Goal: Task Accomplishment & Management: Complete application form

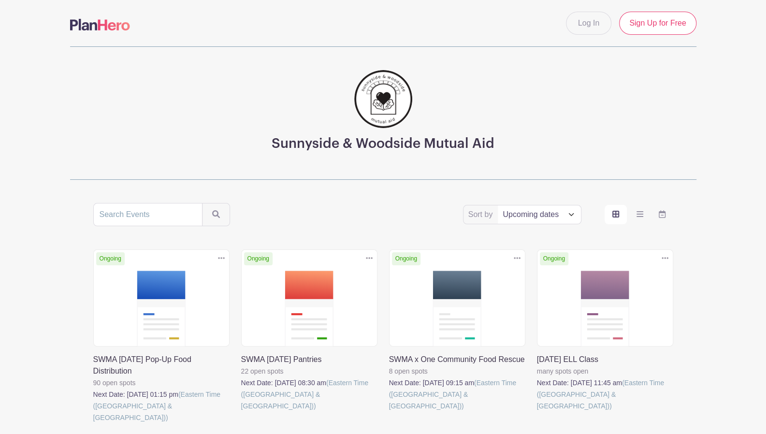
click at [241, 412] on link at bounding box center [241, 412] width 0 height 0
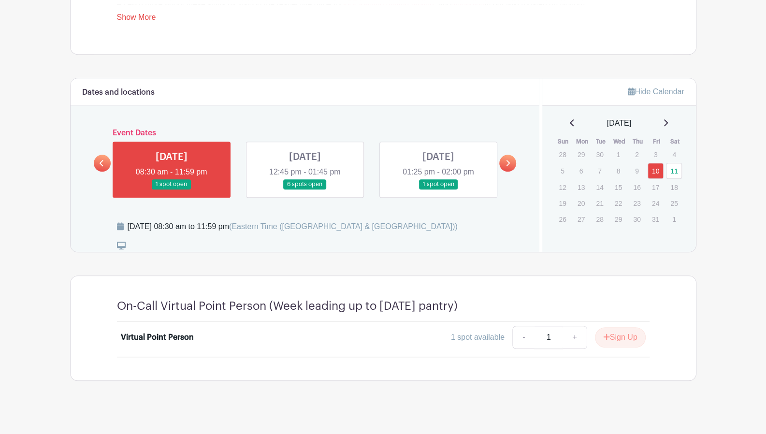
scroll to position [445, 0]
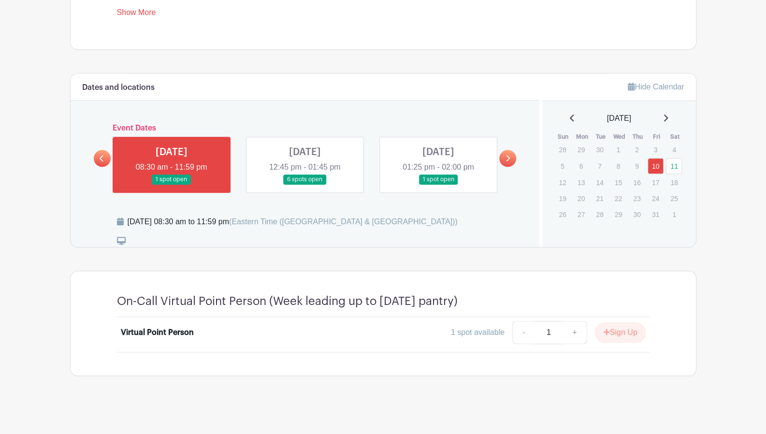
click at [439, 185] on link at bounding box center [439, 185] width 0 height 0
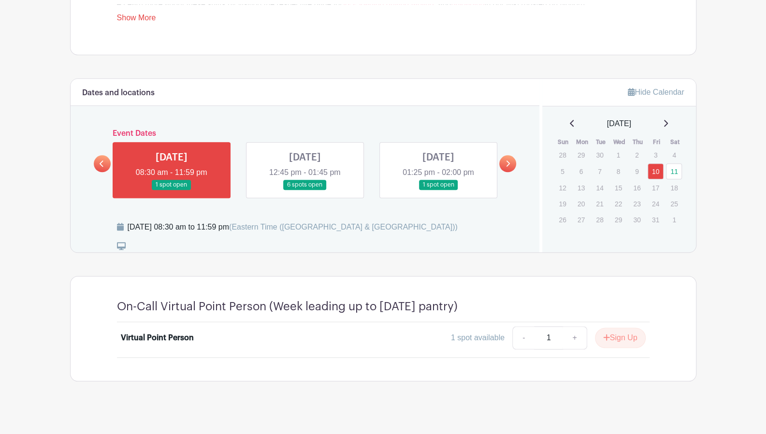
scroll to position [445, 0]
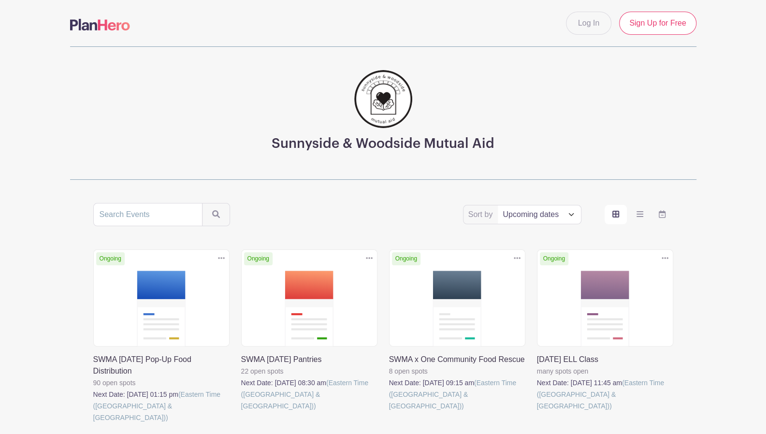
click at [389, 412] on link at bounding box center [389, 412] width 0 height 0
